Goal: Information Seeking & Learning: Learn about a topic

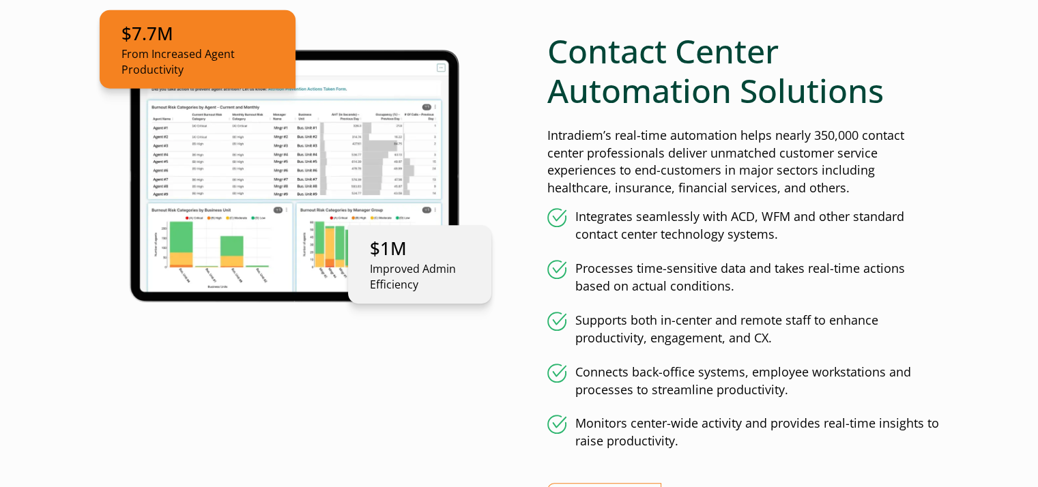
scroll to position [750, 0]
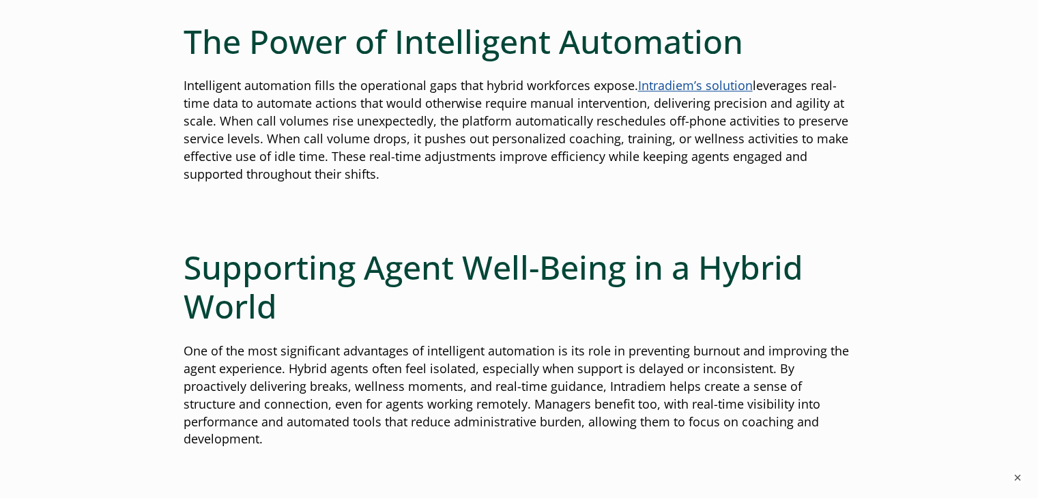
scroll to position [887, 0]
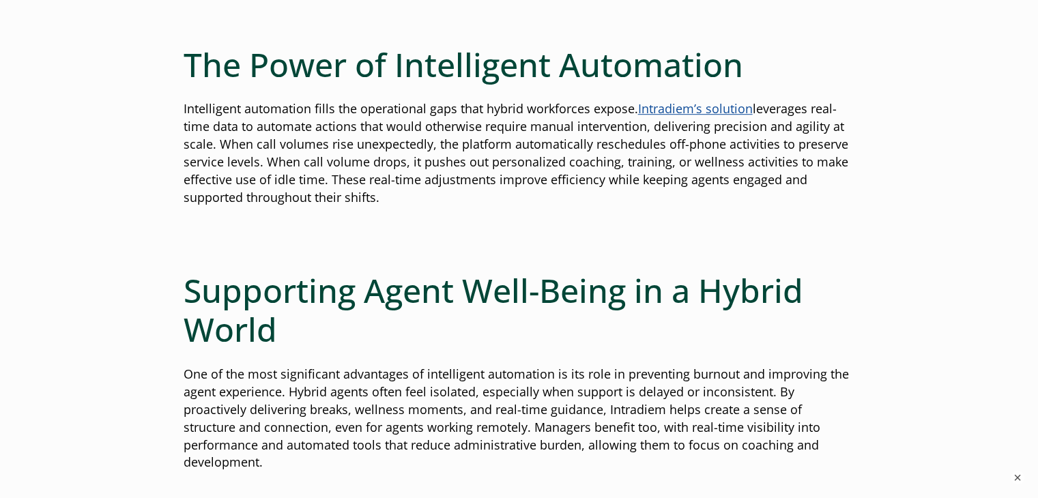
click at [664, 109] on link "Intradiem’s solution" at bounding box center [695, 108] width 115 height 16
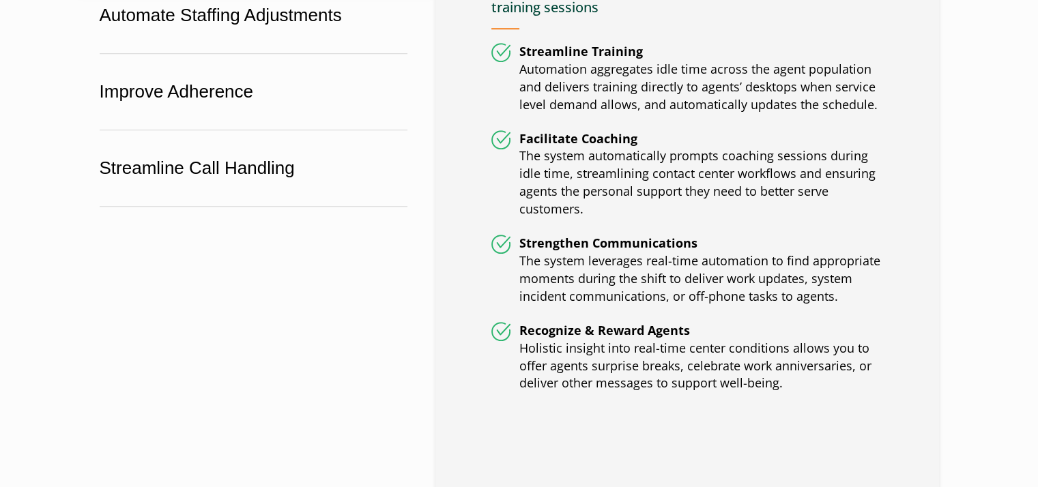
scroll to position [1023, 0]
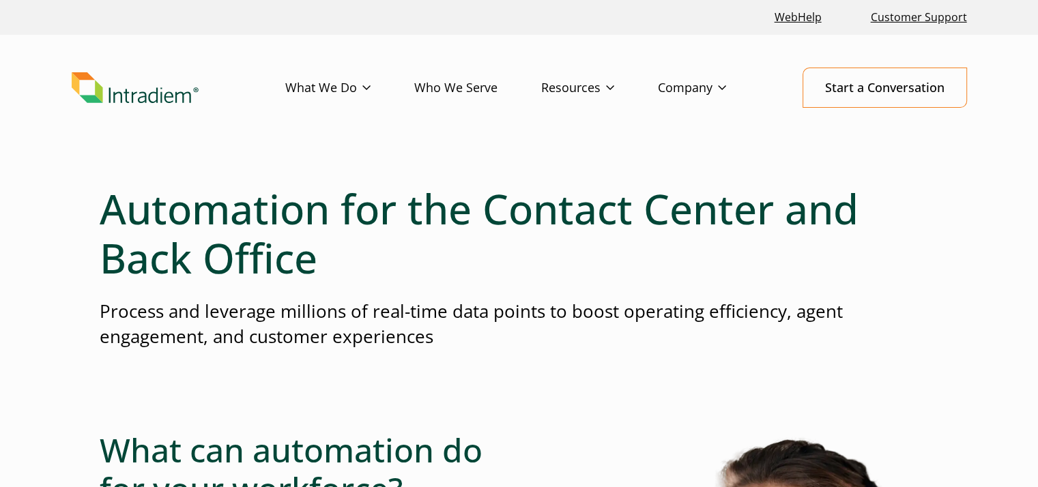
click at [302, 85] on link "What We Do" at bounding box center [349, 88] width 129 height 40
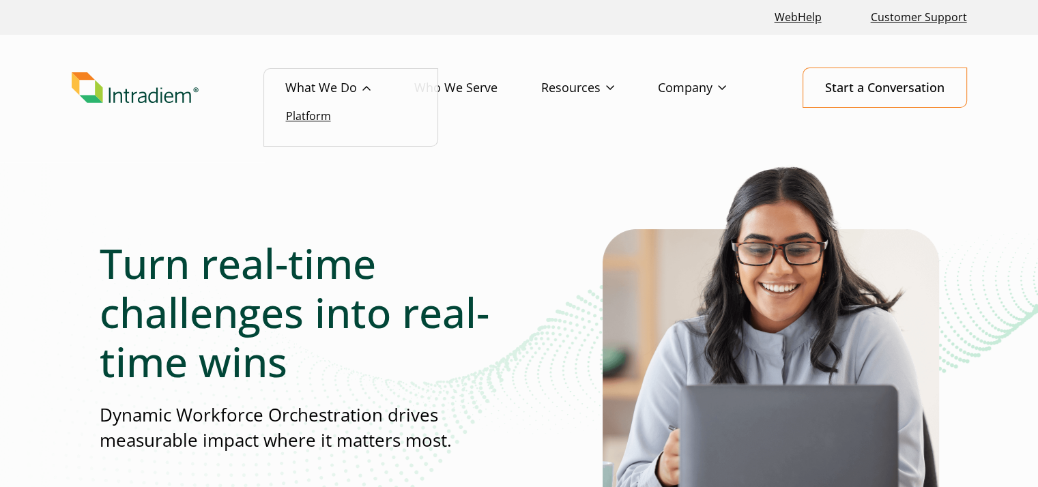
click at [322, 119] on link "Platform" at bounding box center [308, 115] width 45 height 15
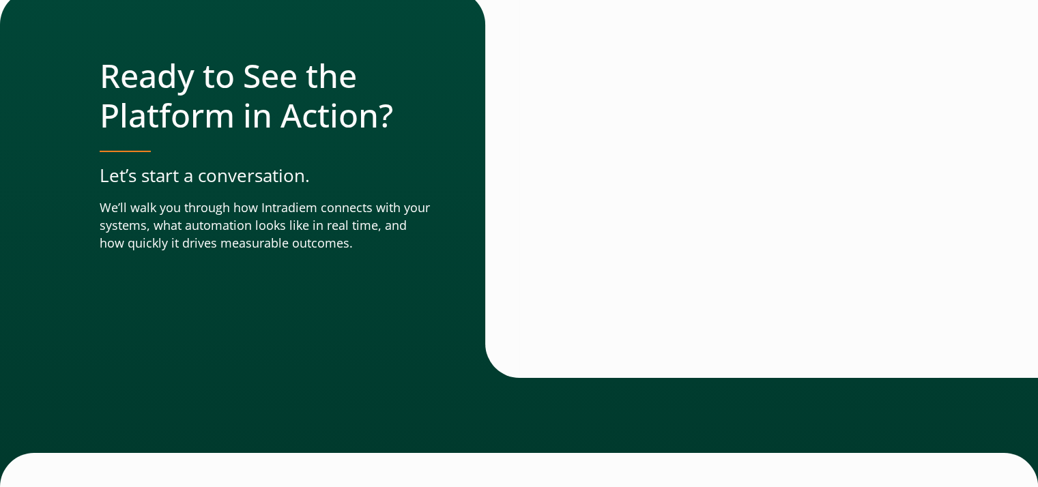
scroll to position [4913, 0]
